Goal: Task Accomplishment & Management: Use online tool/utility

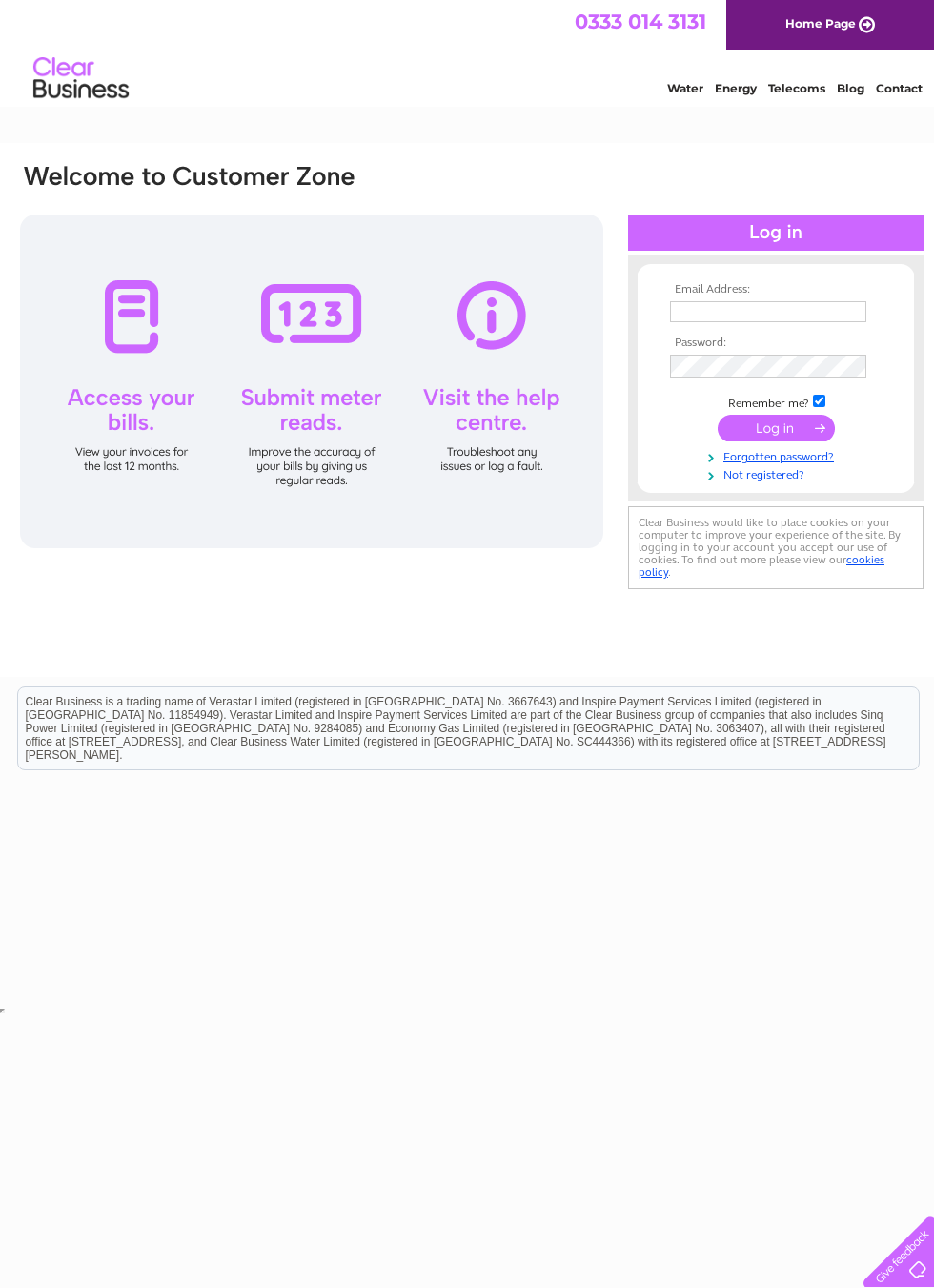
click at [696, 317] on input "text" at bounding box center [768, 311] width 196 height 21
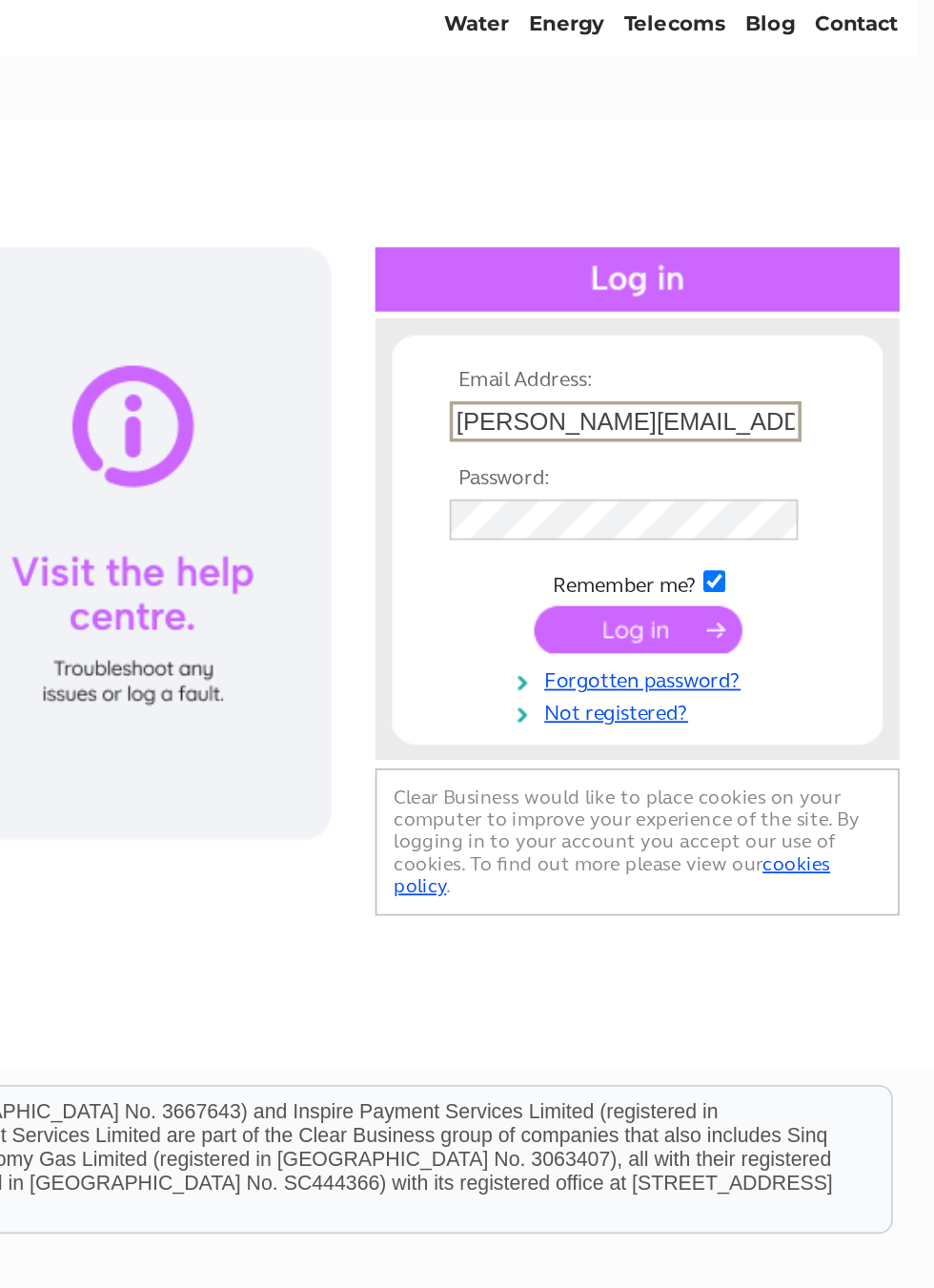
type input "[PERSON_NAME][EMAIL_ADDRESS][PERSON_NAME][DOMAIN_NAME]"
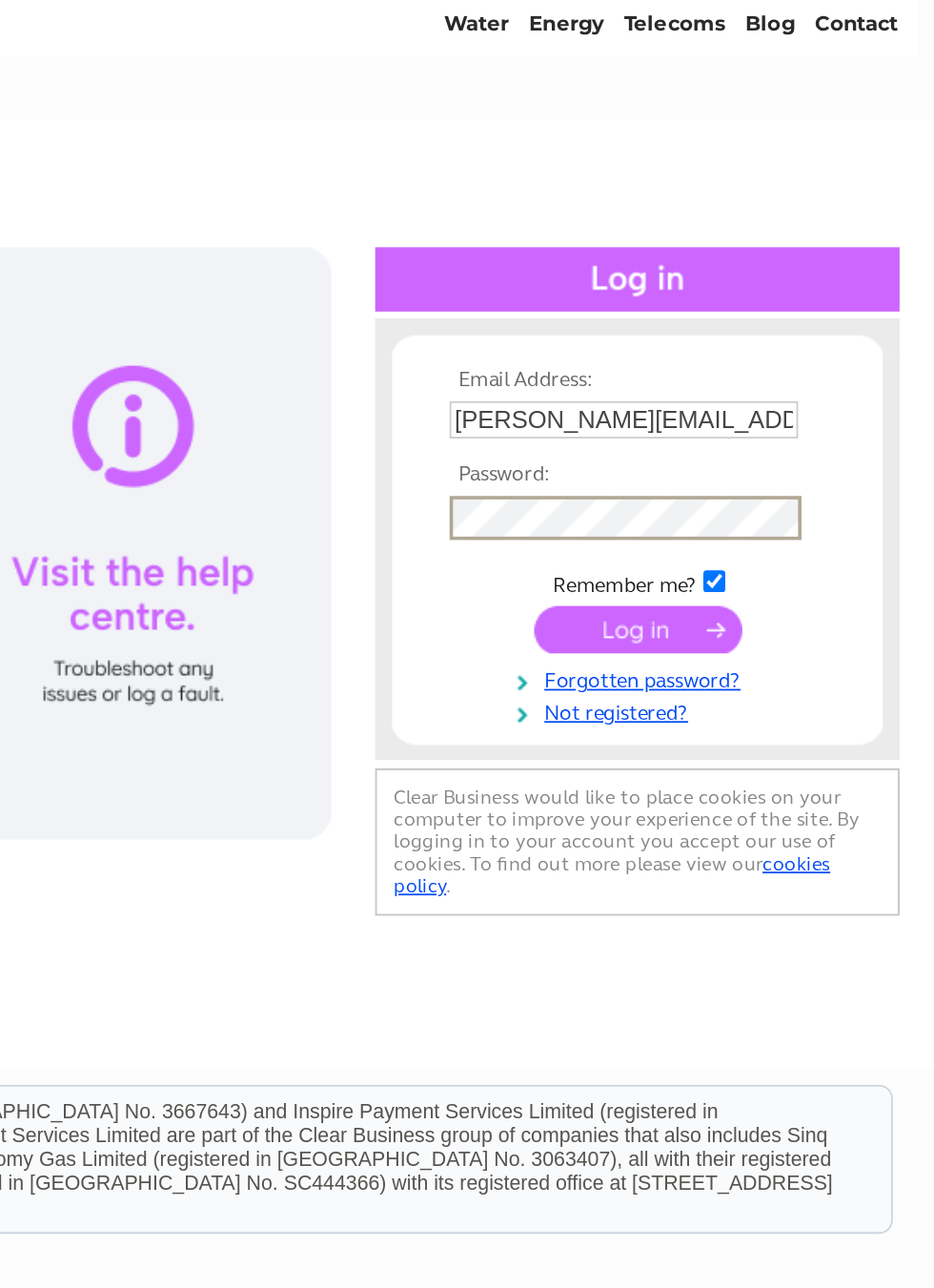
click at [708, 416] on input "submit" at bounding box center [766, 429] width 117 height 27
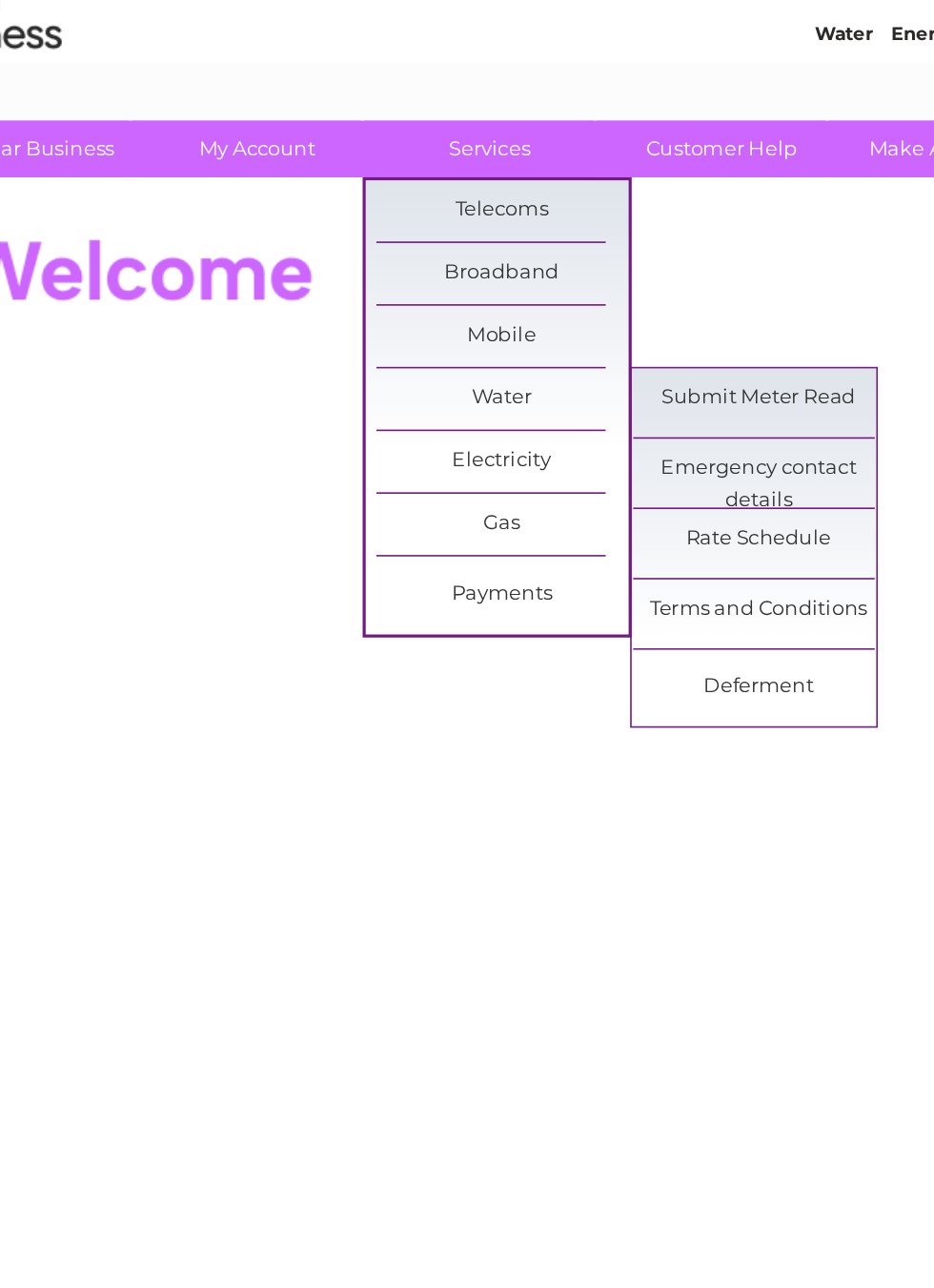
click at [501, 298] on link "Submit Meter Read" at bounding box center [564, 317] width 158 height 38
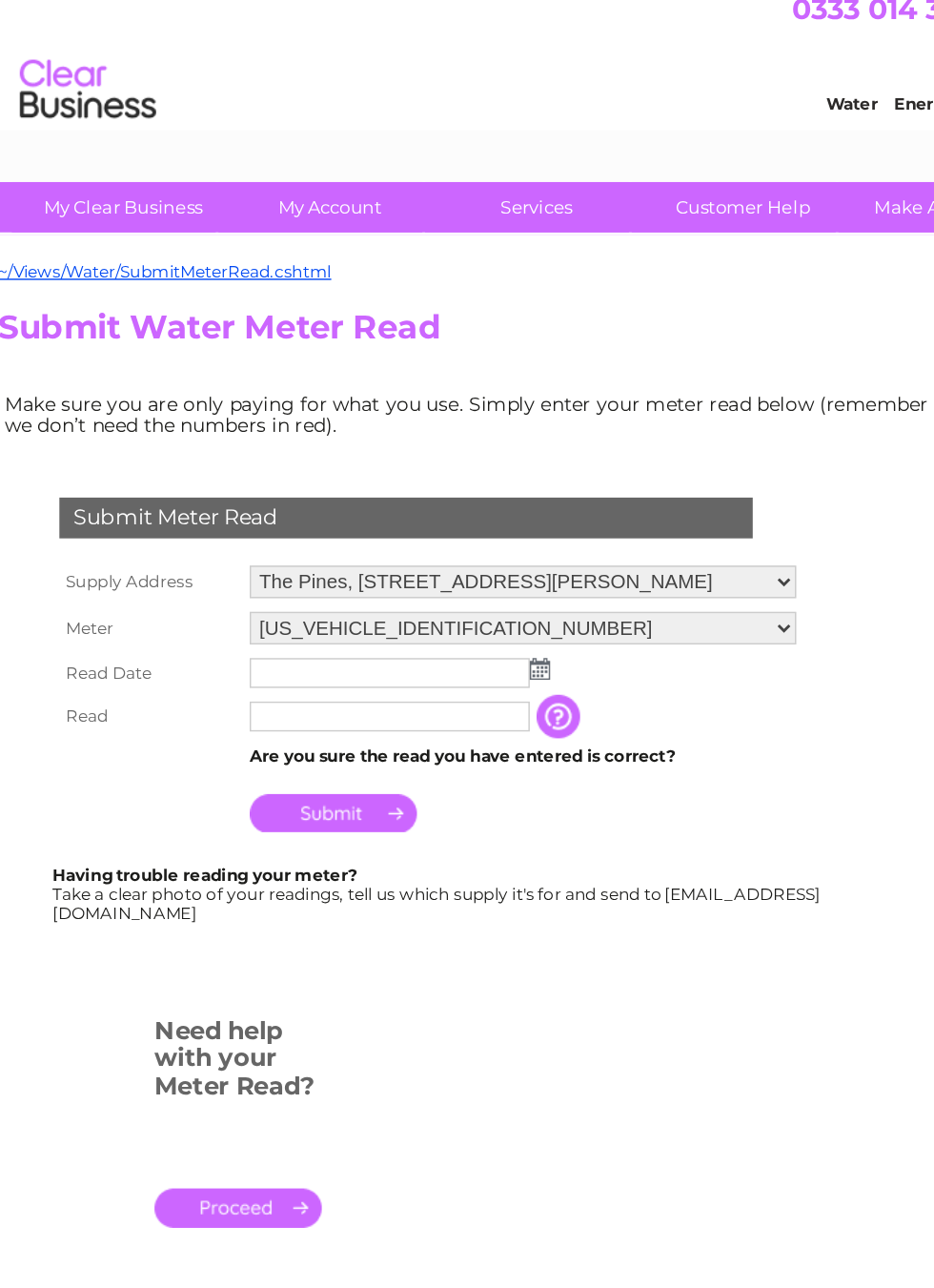
click at [371, 476] on input "text" at bounding box center [292, 486] width 196 height 21
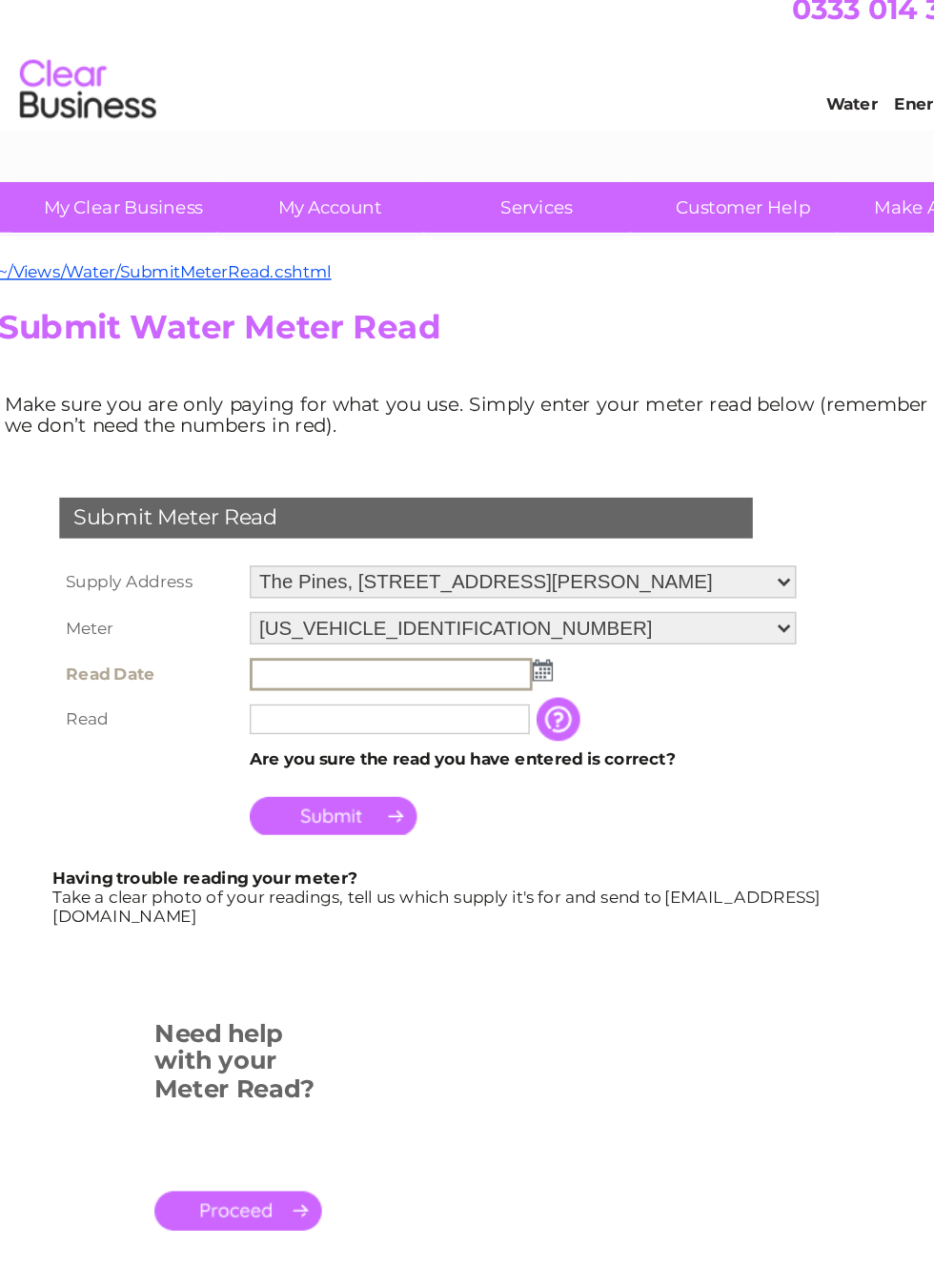
click at [393, 477] on img at bounding box center [399, 484] width 15 height 15
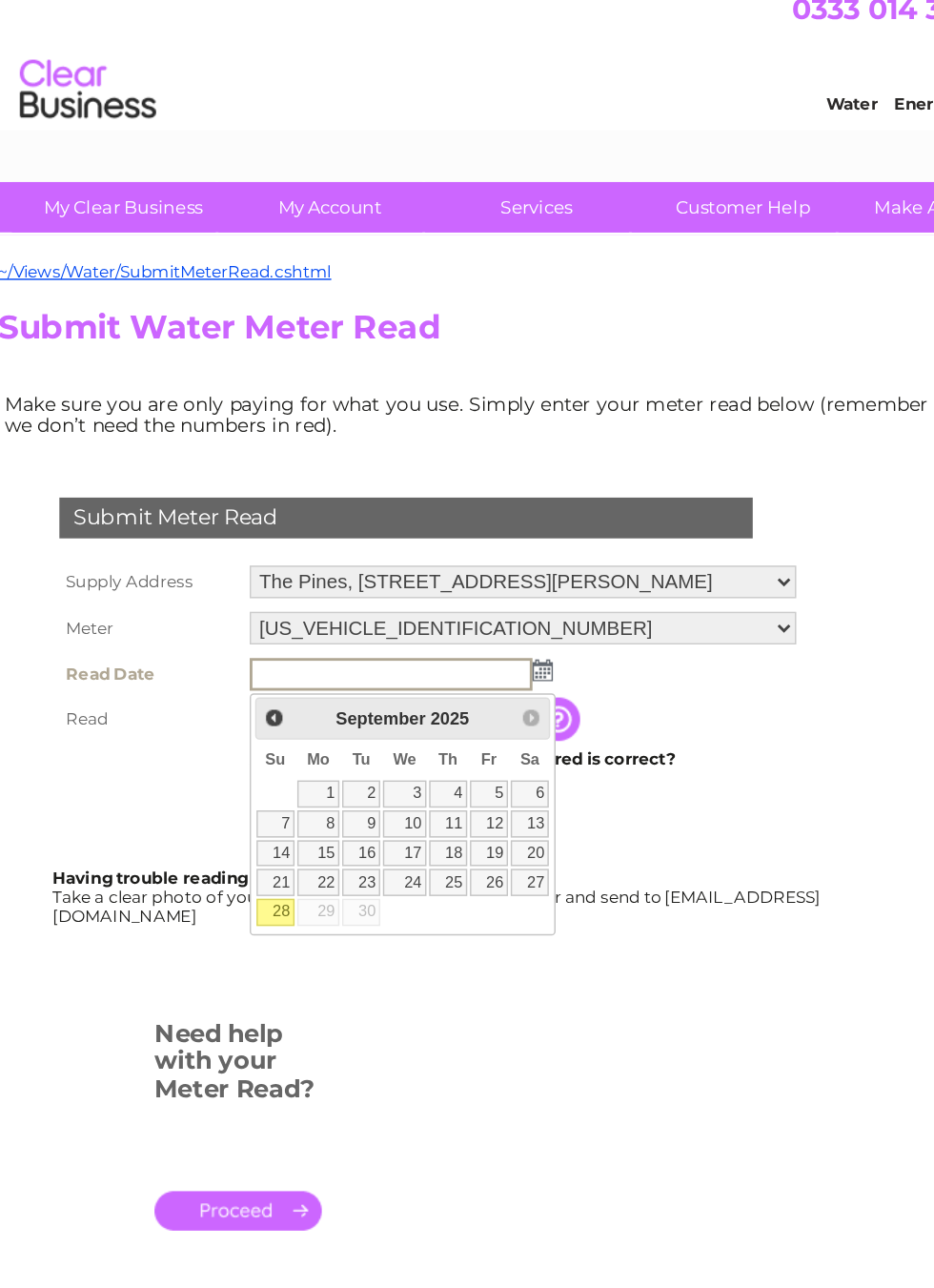
click at [199, 646] on link "28" at bounding box center [212, 654] width 27 height 19
type input "2025/09/28"
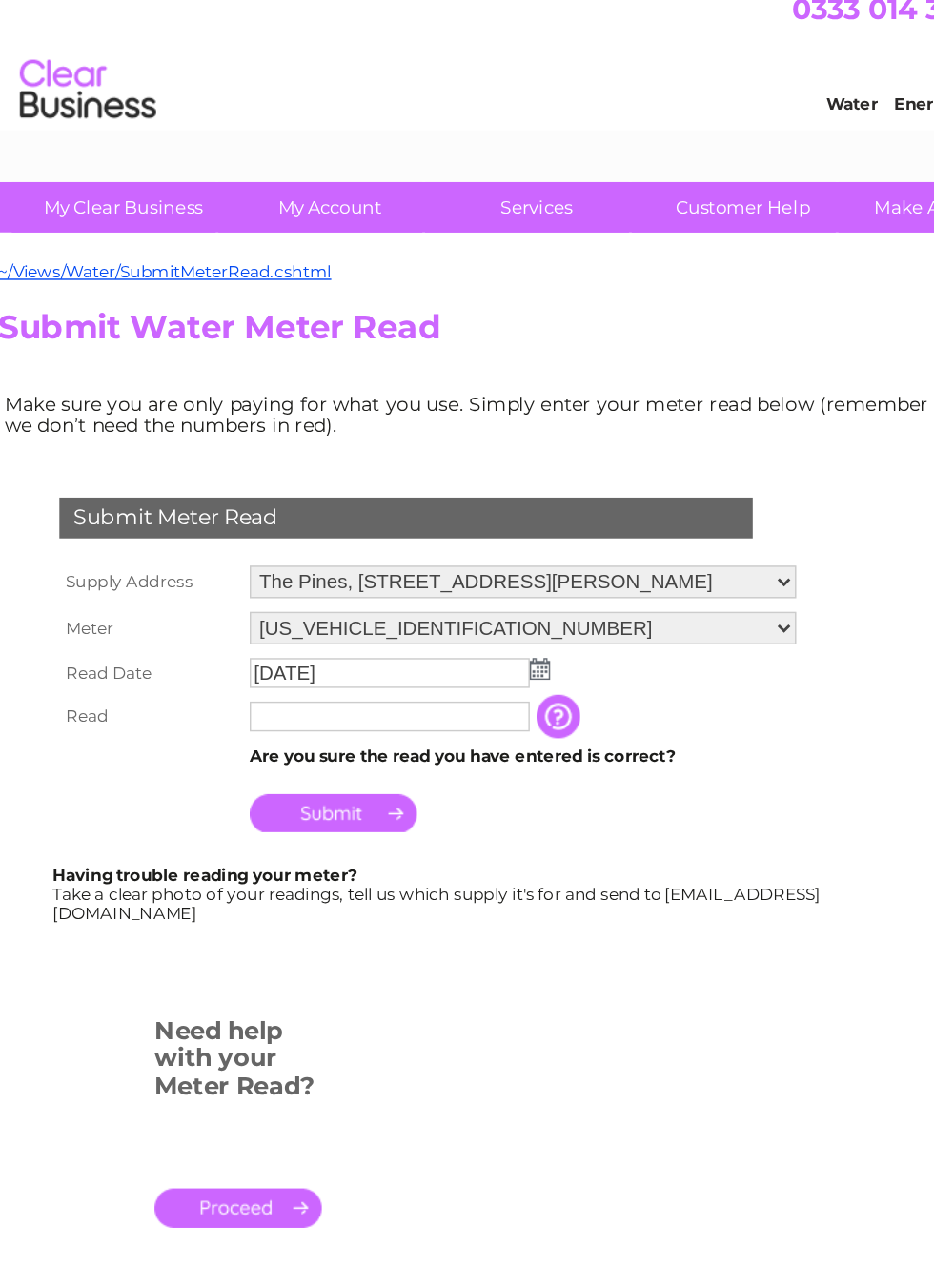
click at [194, 507] on input "text" at bounding box center [292, 517] width 196 height 21
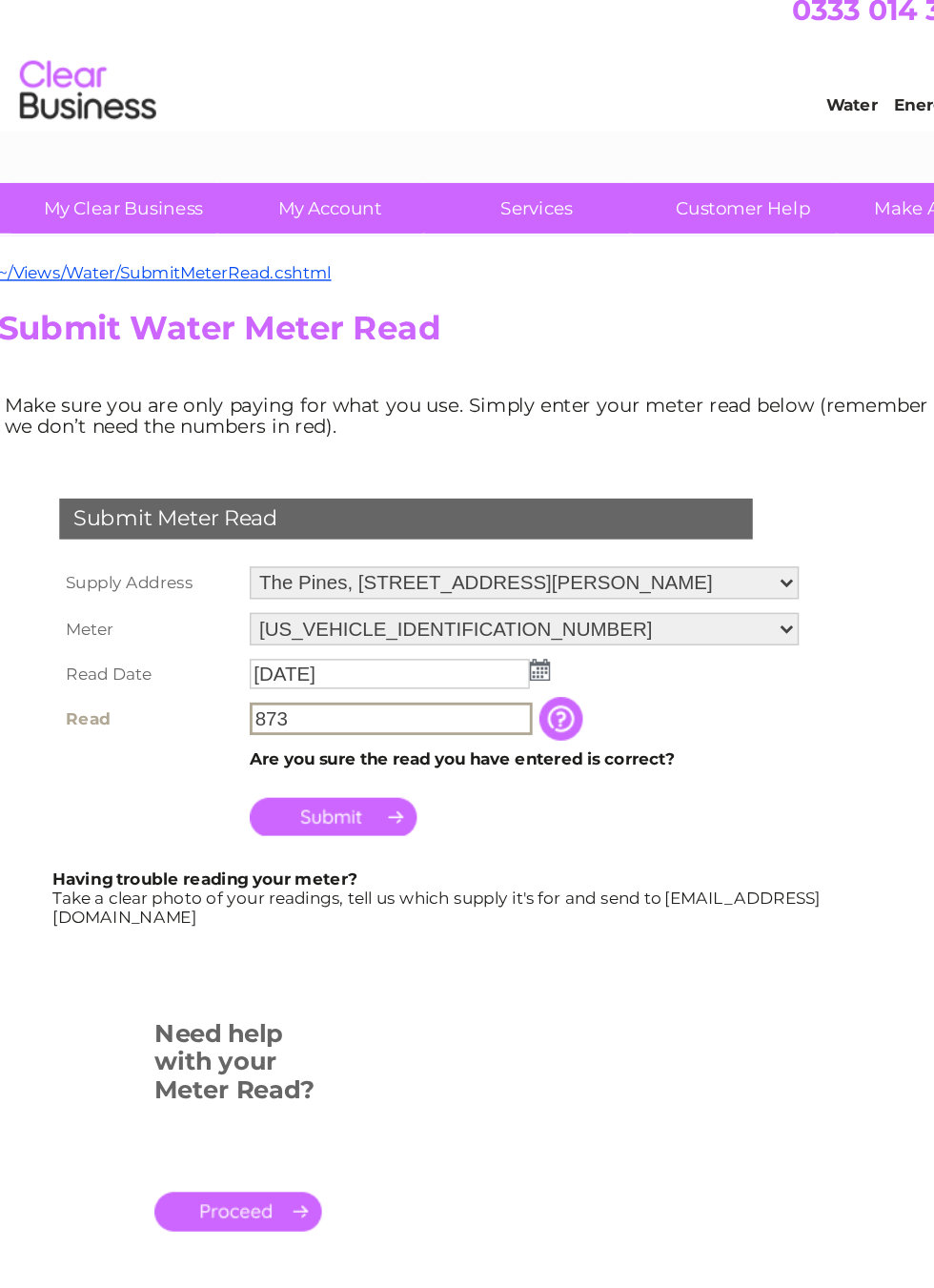
type input "873"
click at [259, 580] on input "Submit" at bounding box center [252, 587] width 117 height 27
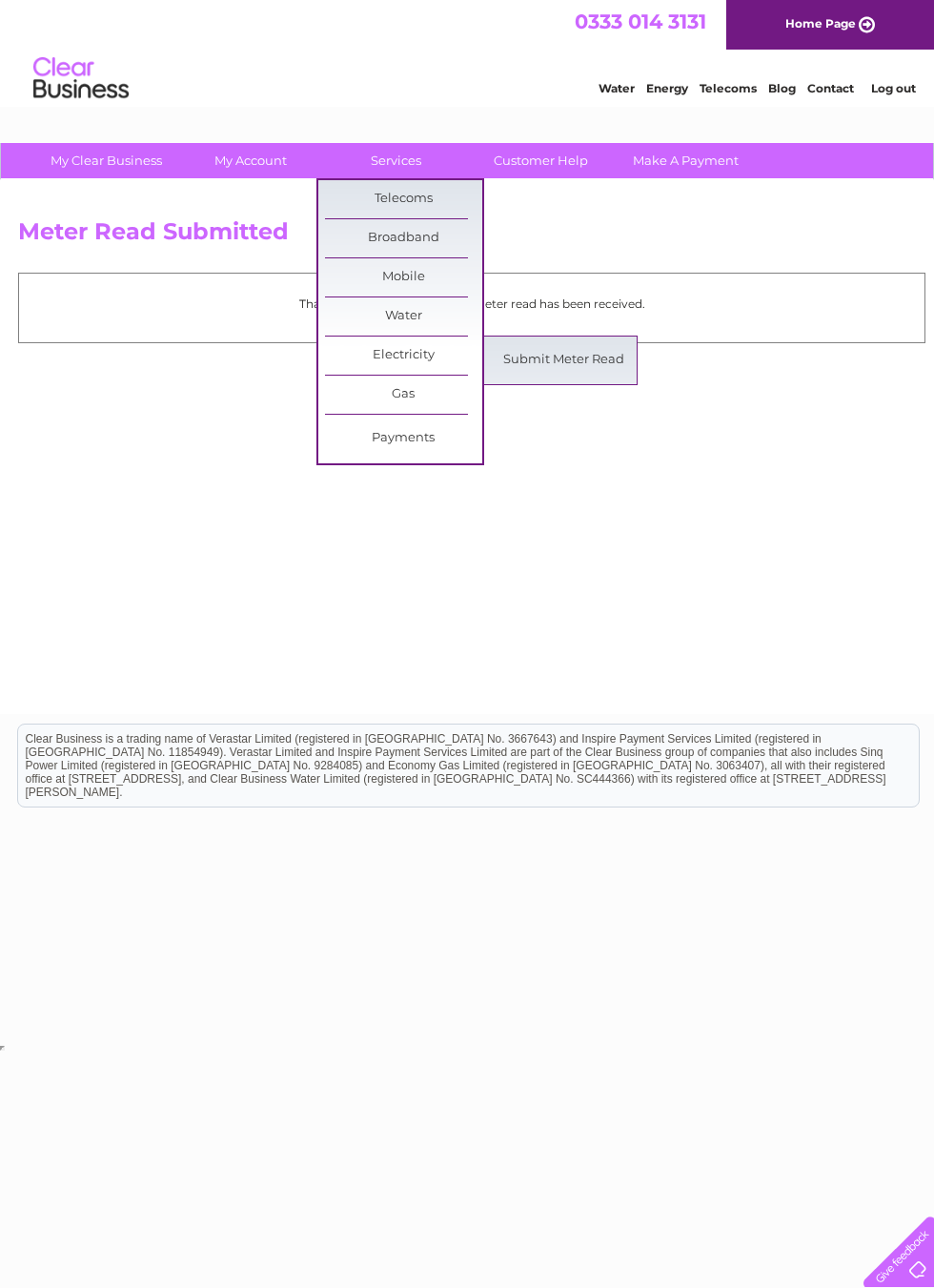
click at [568, 356] on link "Submit Meter Read" at bounding box center [564, 360] width 158 height 38
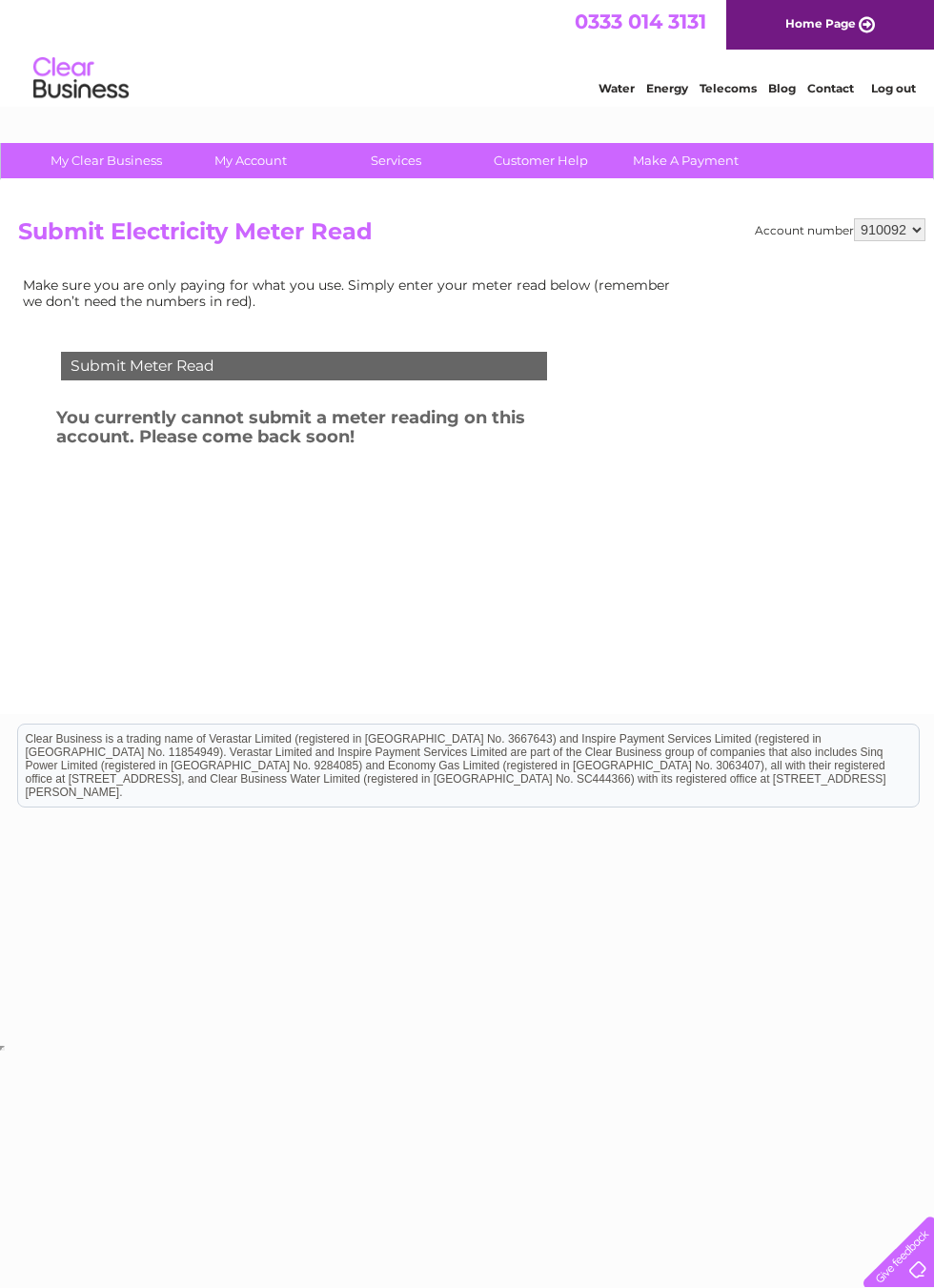
click at [877, 87] on link "Log out" at bounding box center [894, 88] width 44 height 15
